Goal: Communication & Community: Answer question/provide support

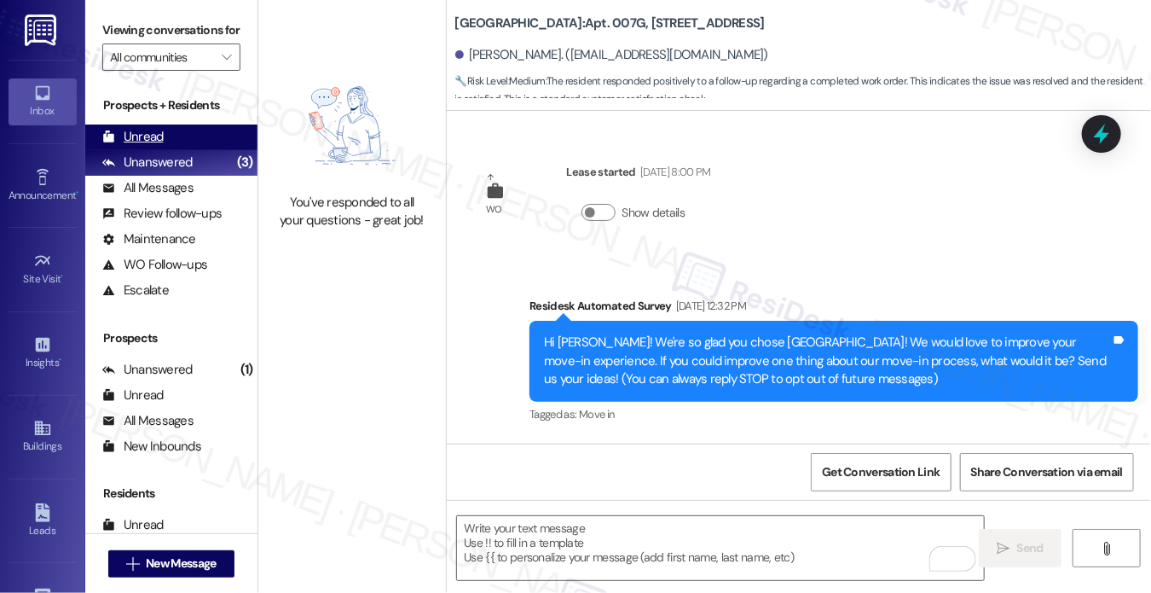
scroll to position [600, 0]
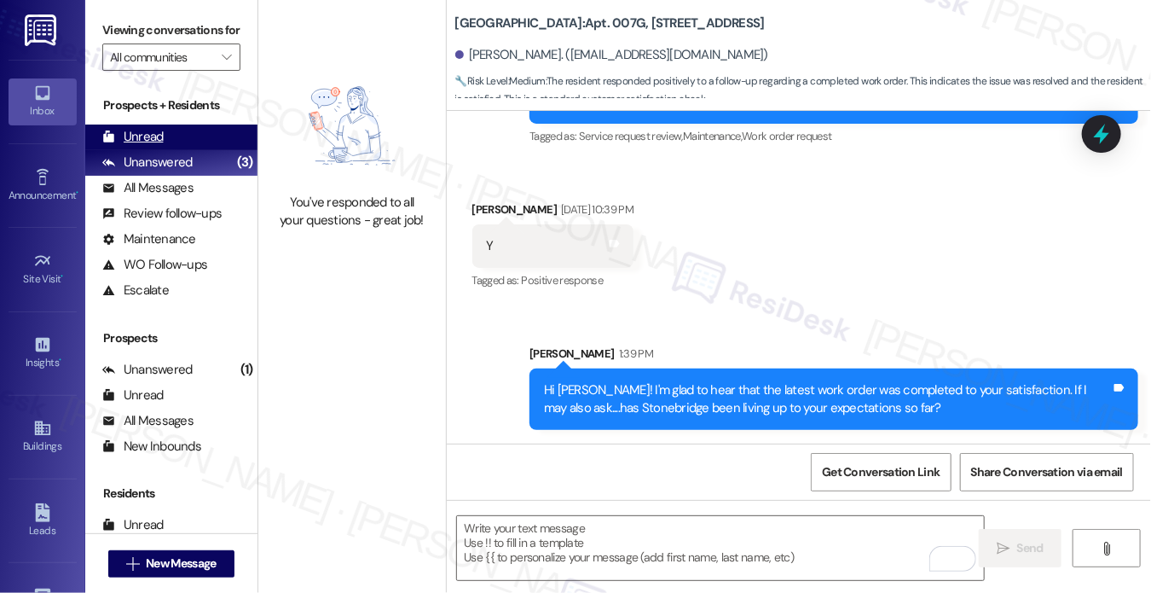
click at [159, 146] on div "Unread" at bounding box center [132, 137] width 61 height 18
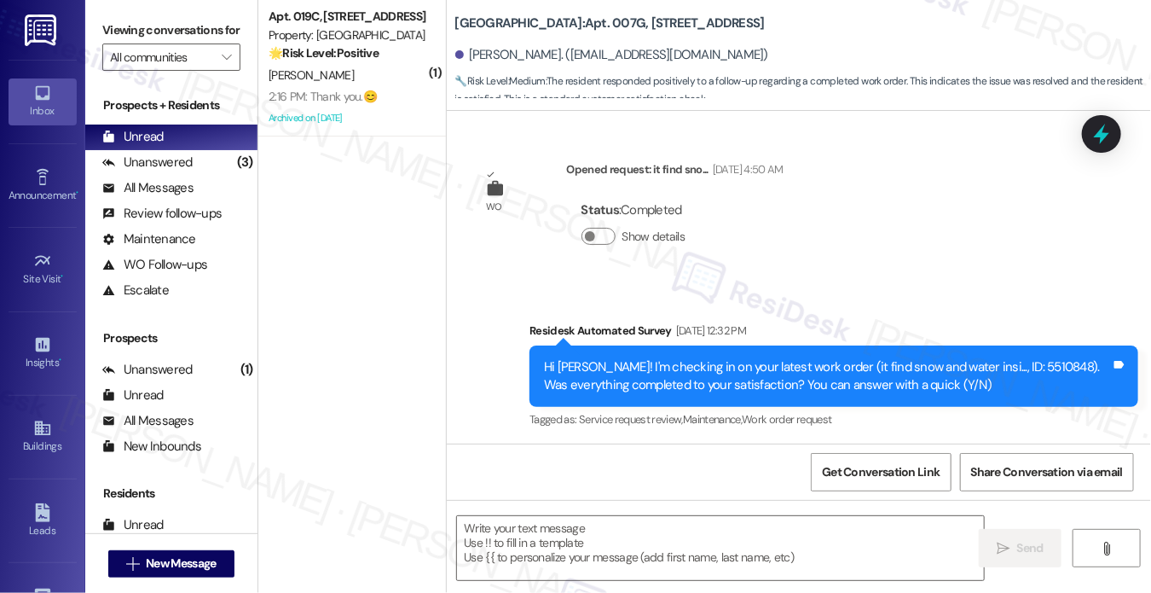
type textarea "Fetching suggested responses. Please feel free to read through the conversation…"
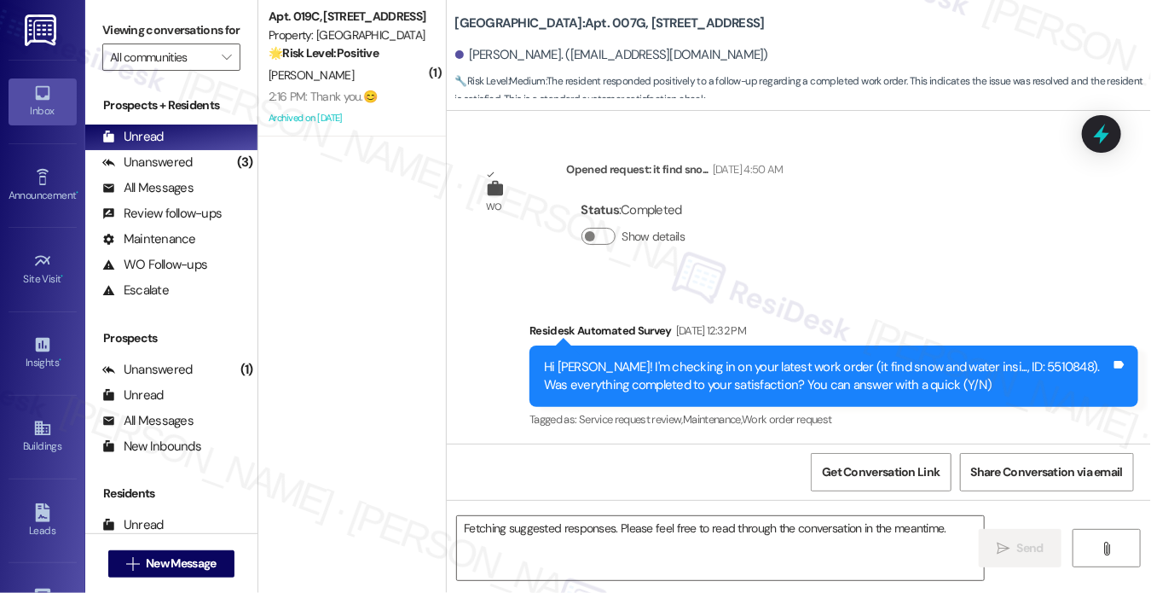
scroll to position [462, 0]
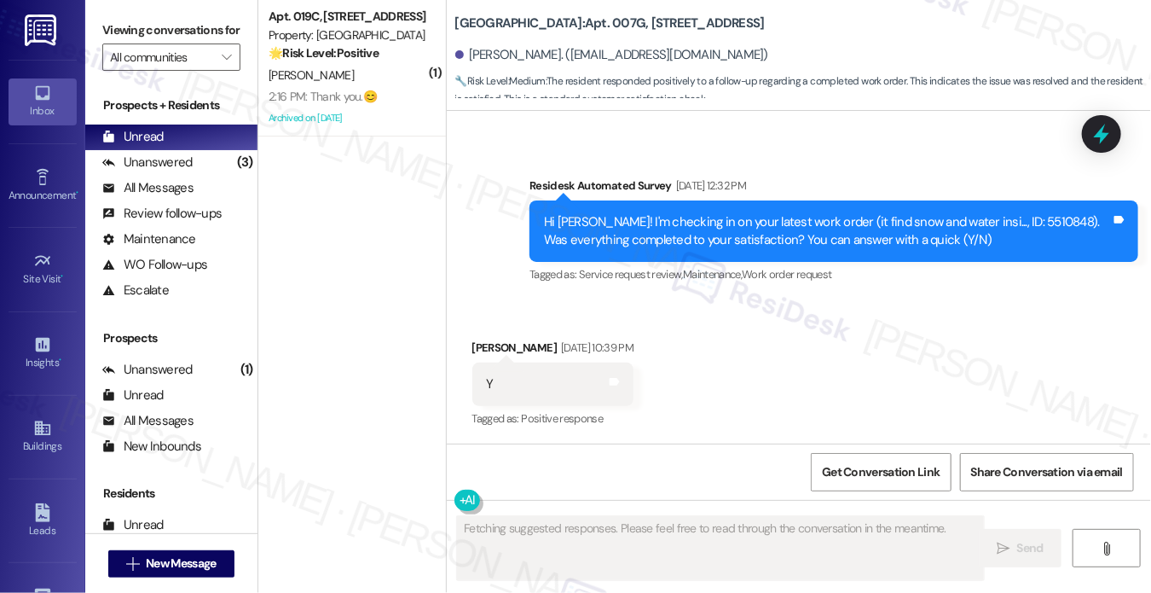
click at [310, 95] on div "2:16 PM: Thank you.😊 2:16 PM: Thank you.😊" at bounding box center [323, 96] width 108 height 15
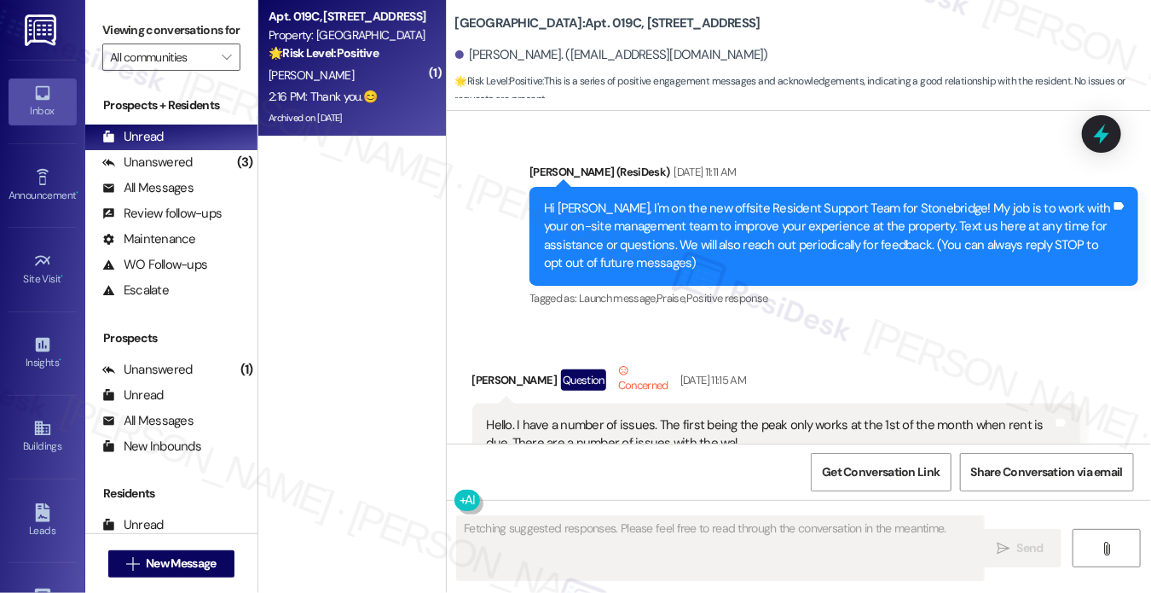
scroll to position [32339, 0]
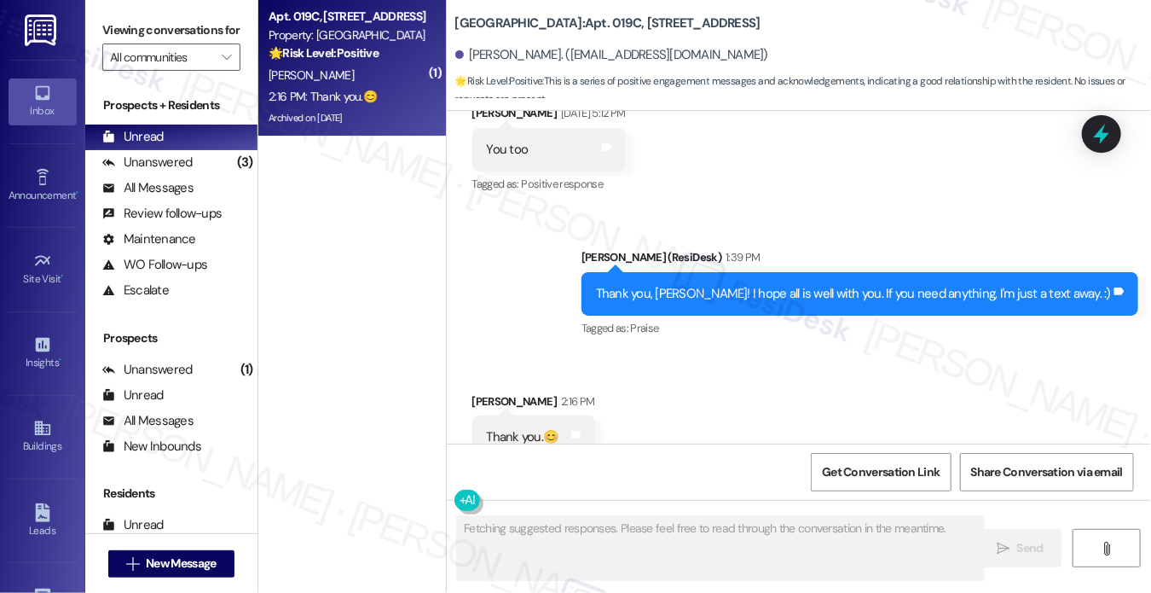
click at [738, 285] on div "Thank you, [PERSON_NAME]! I hope all is well with you. If you need anything, I'…" at bounding box center [853, 294] width 515 height 18
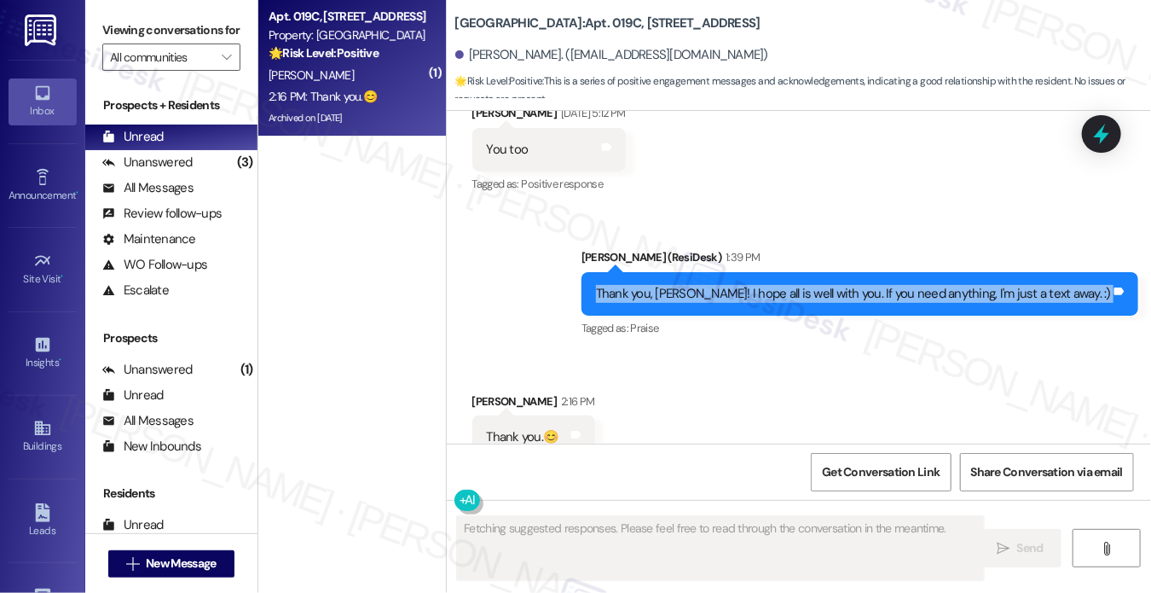
click at [738, 285] on div "Thank you, [PERSON_NAME]! I hope all is well with you. If you need anything, I'…" at bounding box center [853, 294] width 515 height 18
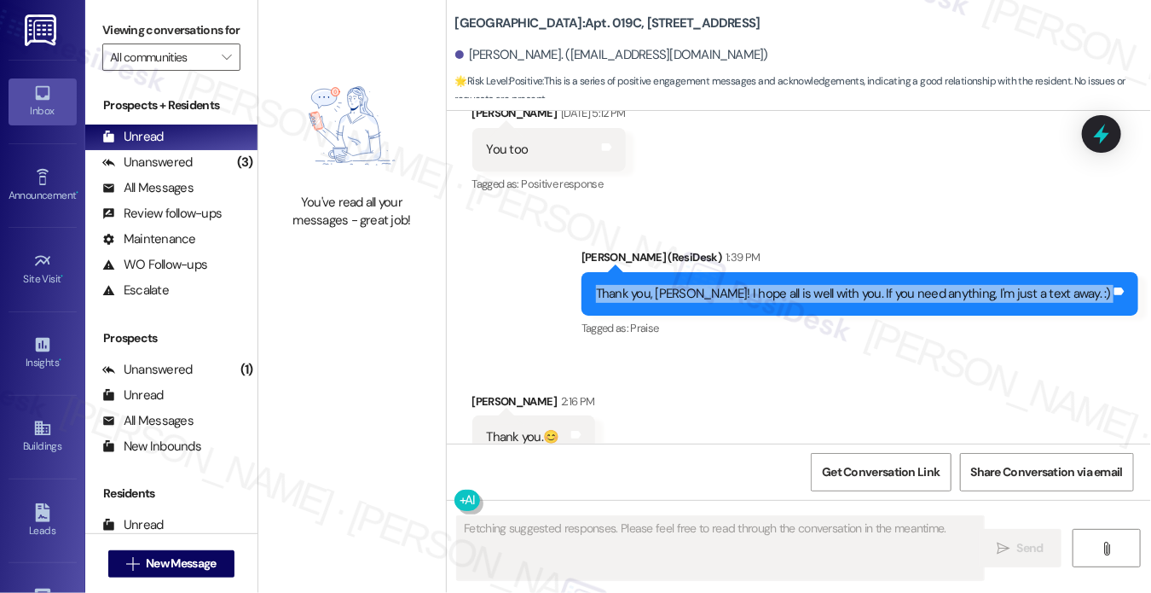
click at [870, 285] on div "Thank you, [PERSON_NAME]! I hope all is well with you. If you need anything, I'…" at bounding box center [853, 294] width 515 height 18
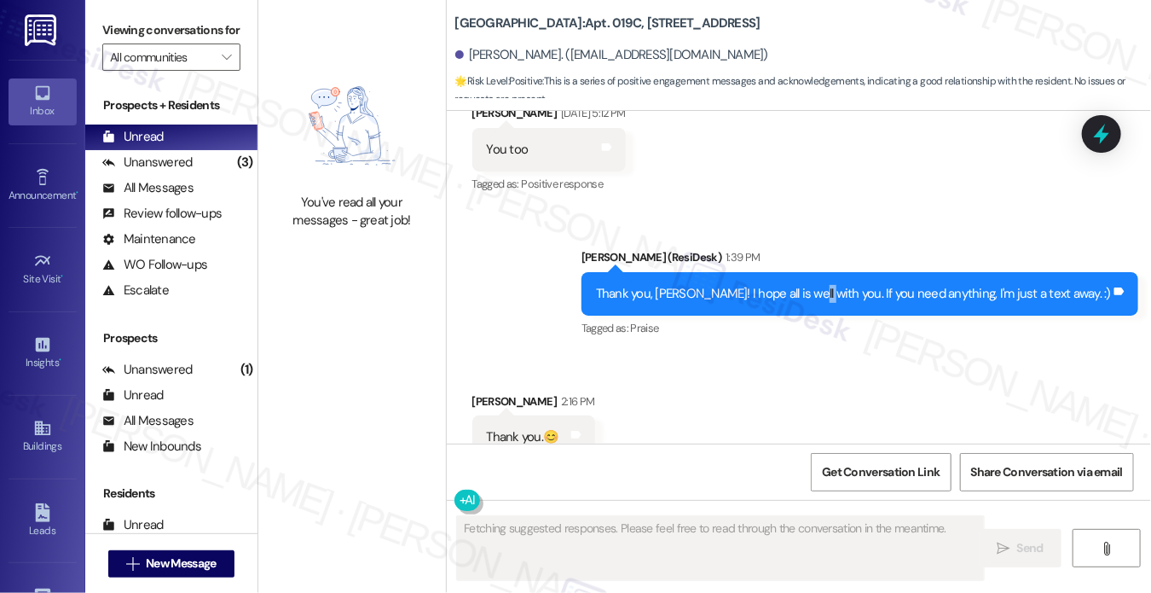
click at [870, 285] on div "Thank you, [PERSON_NAME]! I hope all is well with you. If you need anything, I'…" at bounding box center [853, 294] width 515 height 18
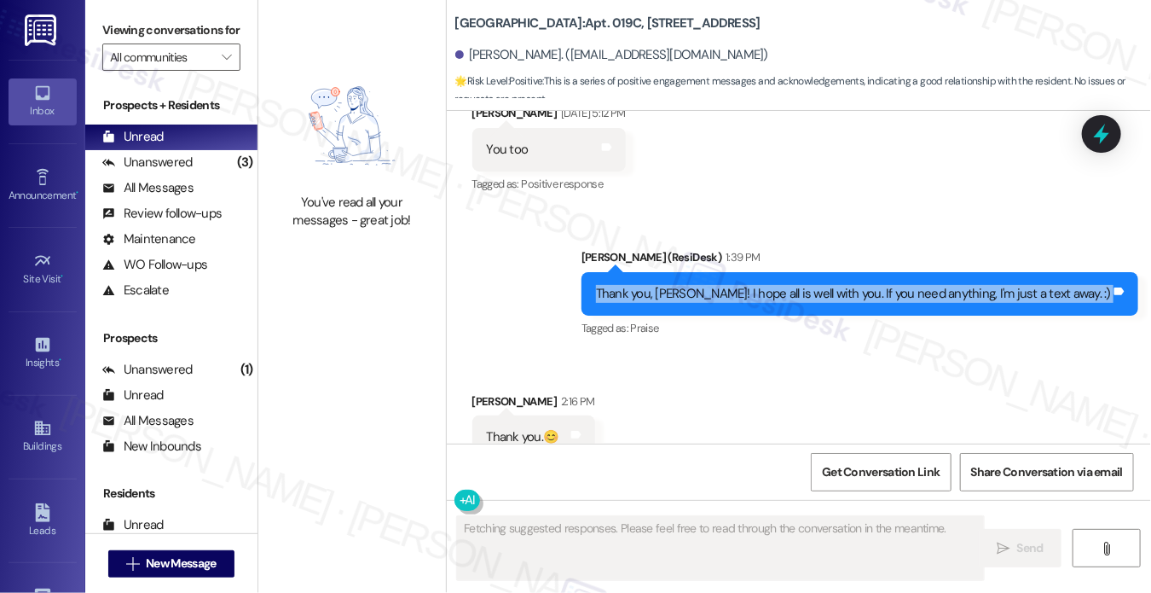
click at [870, 285] on div "Thank you, [PERSON_NAME]! I hope all is well with you. If you need anything, I'…" at bounding box center [853, 294] width 515 height 18
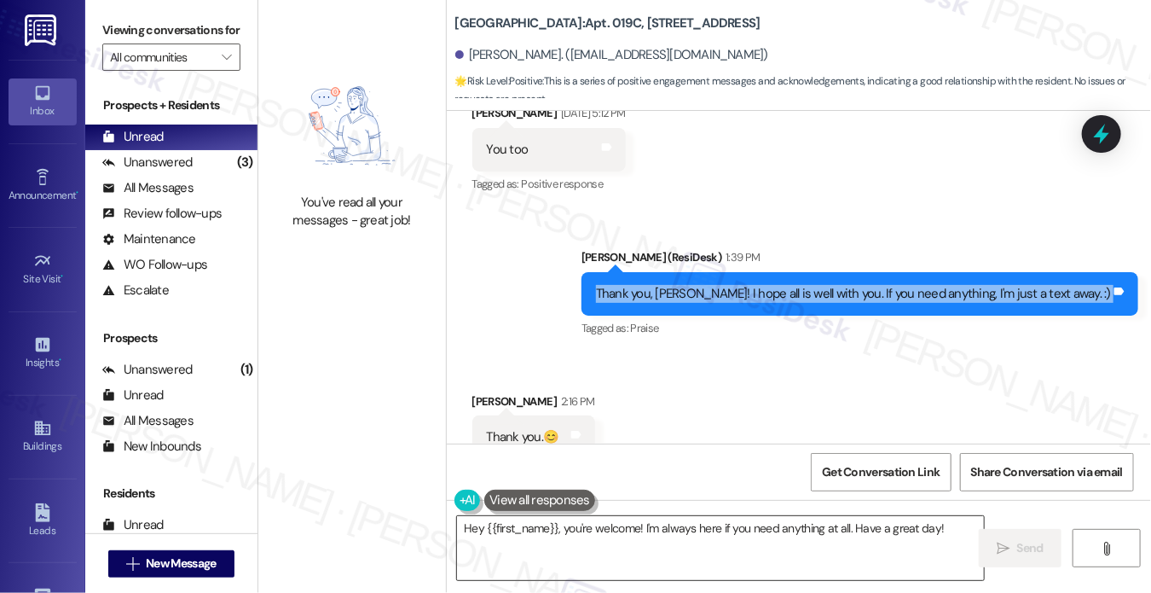
click at [617, 543] on textarea "Hey {{first_name}}, you're welcome! I'm always here if you need anything at all…" at bounding box center [720, 548] width 527 height 64
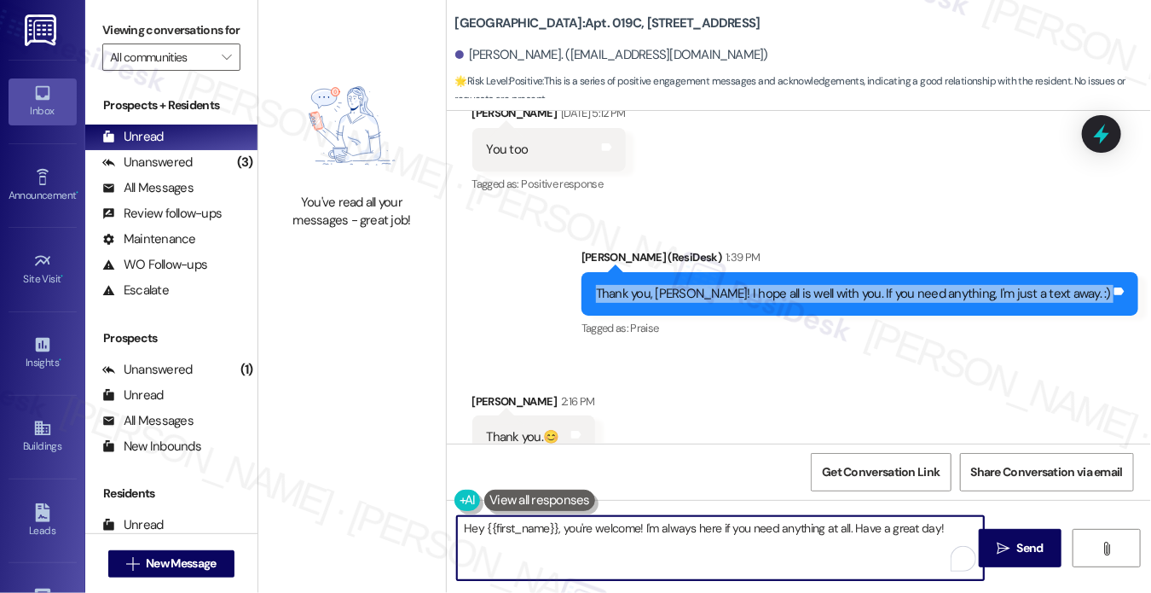
click at [617, 543] on textarea "Hey {{first_name}}, you're welcome! I'm always here if you need anything at all…" at bounding box center [720, 548] width 527 height 64
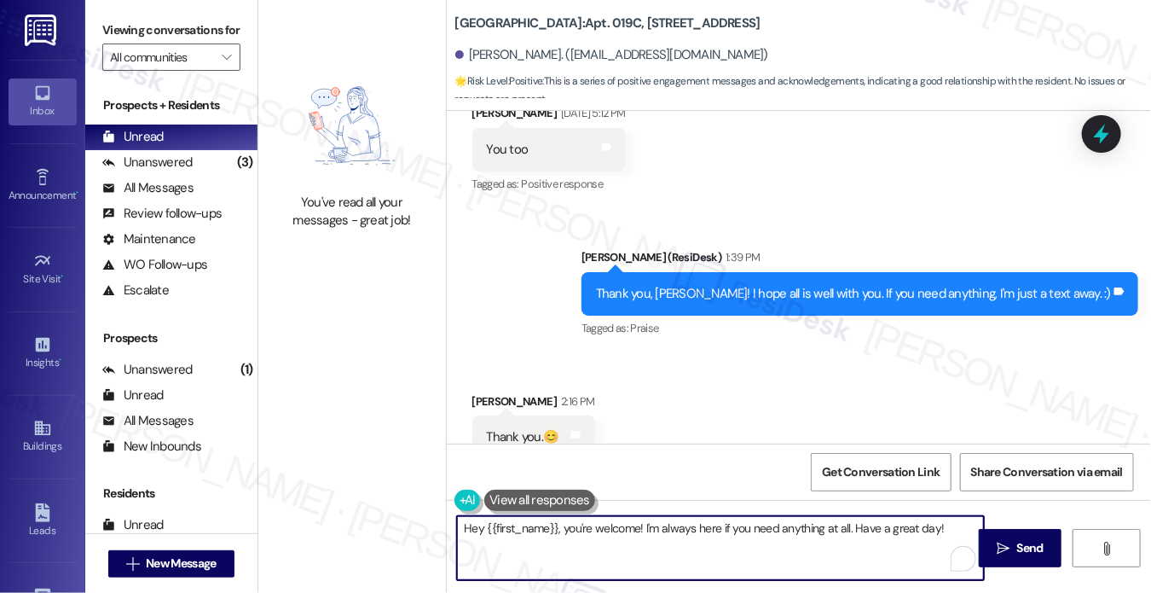
click at [617, 543] on textarea "Hey {{first_name}}, you're welcome! I'm always here if you need anything at all…" at bounding box center [720, 548] width 527 height 64
drag, startPoint x: 540, startPoint y: 525, endPoint x: 443, endPoint y: 519, distance: 96.5
click at [446, 519] on div "Stonebridge: Apt. 019C, 1 [GEOGRAPHIC_DATA] [PERSON_NAME]. ([EMAIL_ADDRESS][DOM…" at bounding box center [799, 296] width 706 height 593
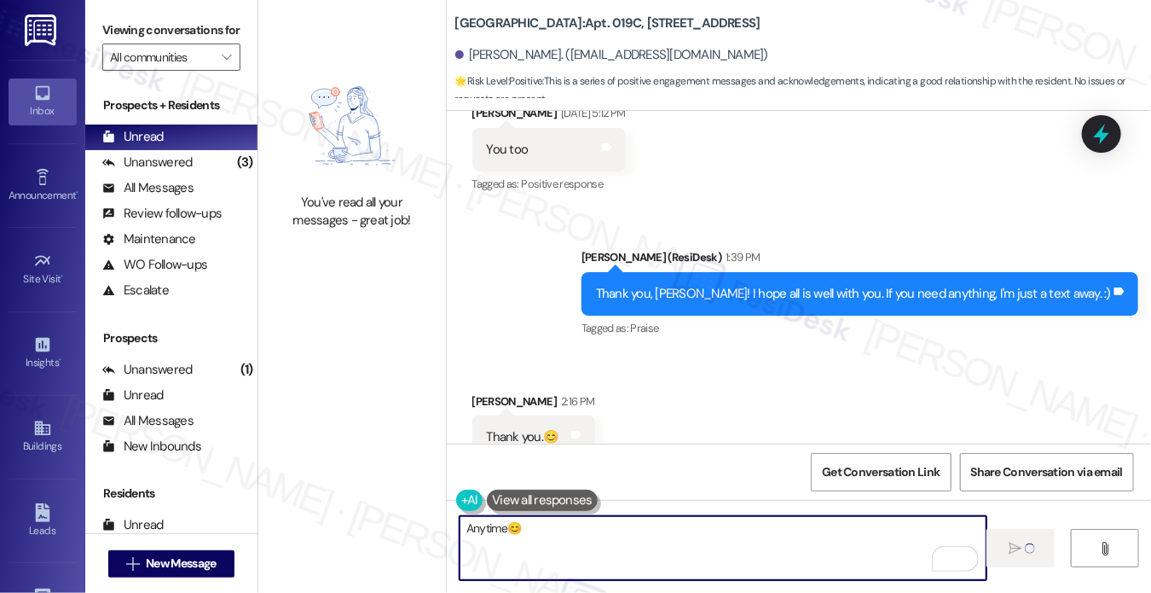
type textarea "Anytime😊"
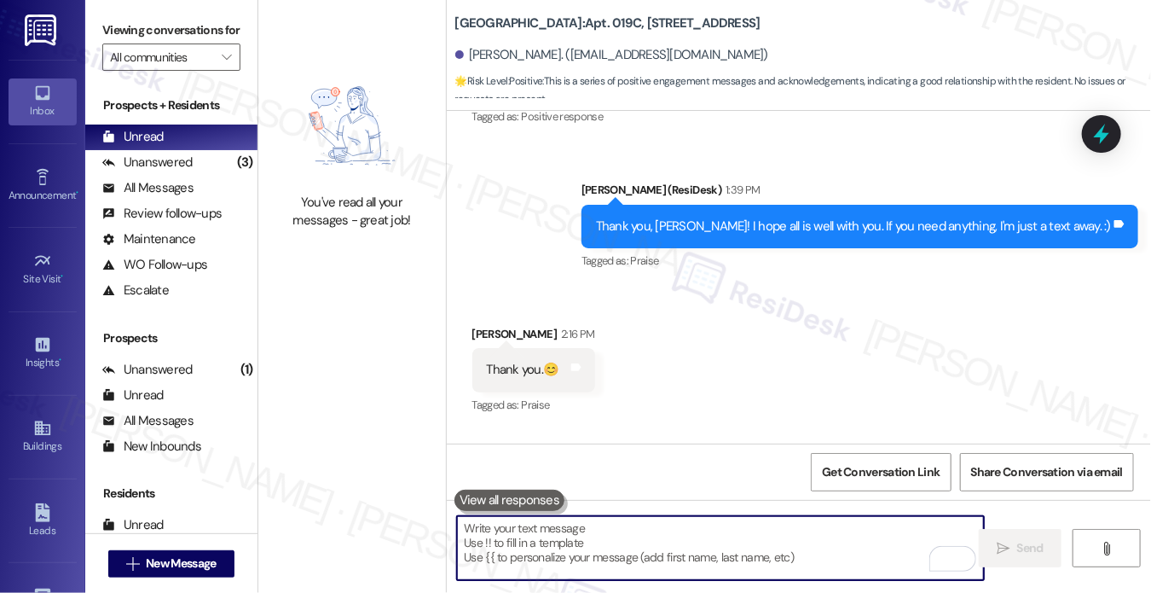
scroll to position [32458, 0]
